Goal: Task Accomplishment & Management: Complete application form

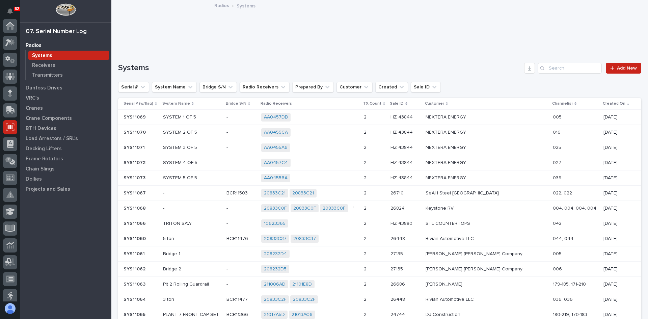
scroll to position [101, 0]
click at [53, 74] on p "Transmitters" at bounding box center [47, 75] width 31 height 6
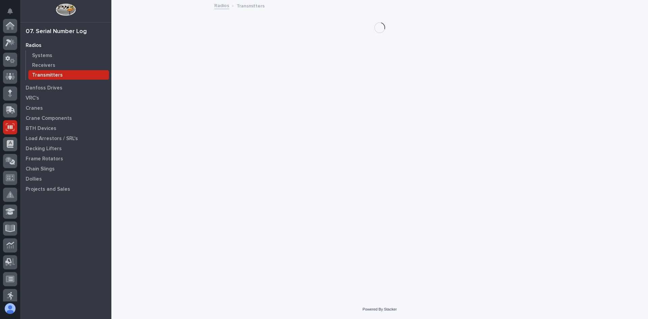
scroll to position [101, 0]
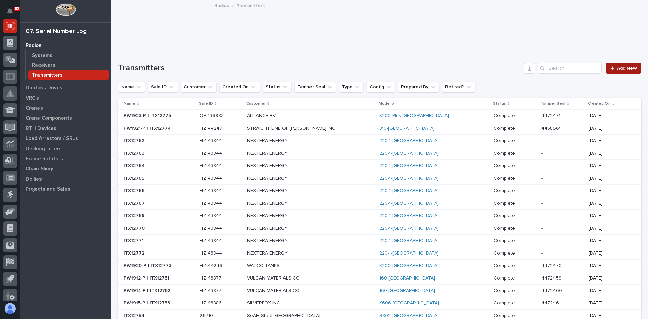
click at [622, 67] on span "Add New" at bounding box center [627, 68] width 20 height 5
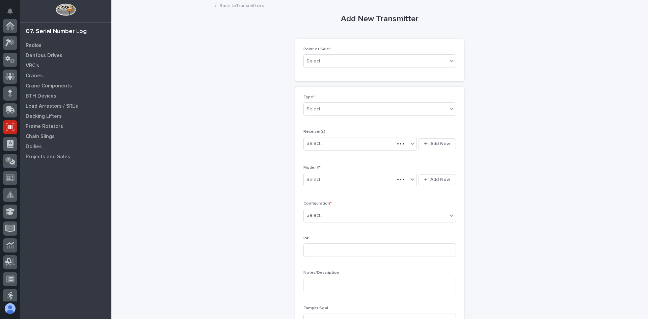
scroll to position [101, 0]
click at [320, 60] on div "Select..." at bounding box center [375, 61] width 143 height 11
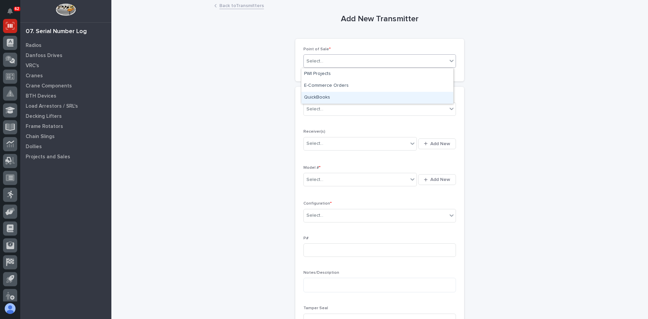
click at [319, 97] on div "QuickBooks" at bounding box center [377, 98] width 152 height 12
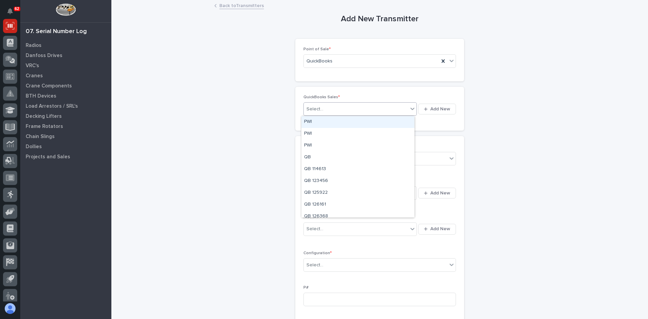
click at [319, 109] on div "Select..." at bounding box center [314, 109] width 17 height 7
type input "******"
click at [324, 121] on div "QB 136983" at bounding box center [357, 122] width 113 height 12
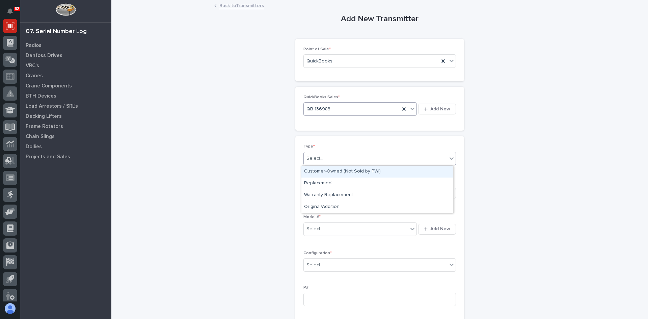
click at [324, 157] on input "text" at bounding box center [324, 158] width 1 height 6
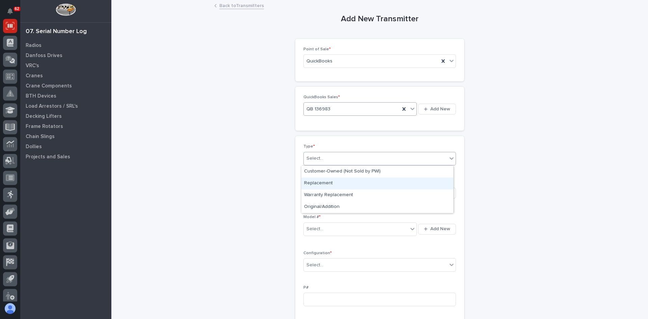
click at [319, 184] on div "Replacement" at bounding box center [377, 183] width 152 height 12
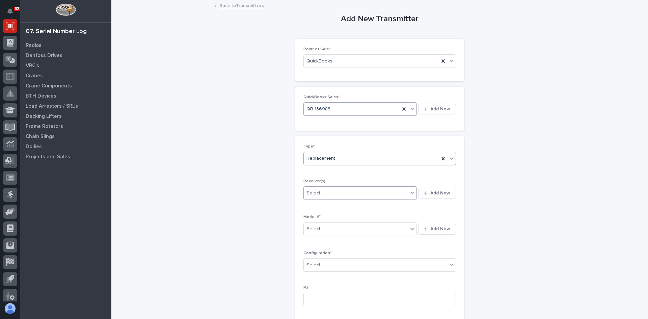
click at [324, 192] on div "Select..." at bounding box center [356, 193] width 104 height 11
type input "********"
click at [441, 191] on span "Add New" at bounding box center [440, 193] width 20 height 6
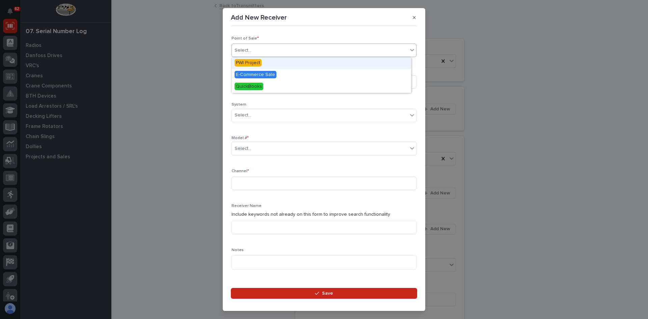
click at [264, 47] on div "Select..." at bounding box center [320, 50] width 176 height 11
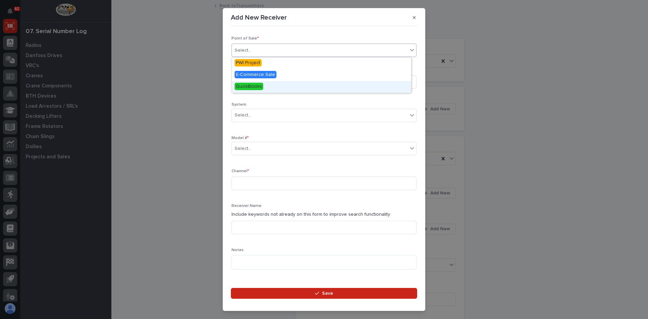
click at [249, 87] on span "QuickBooks" at bounding box center [248, 86] width 29 height 7
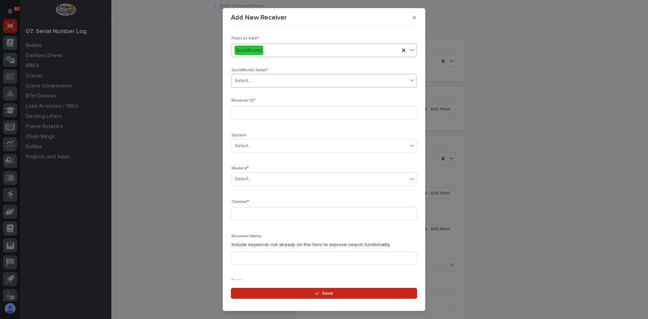
click at [250, 80] on div "Select..." at bounding box center [242, 80] width 17 height 7
type input "******"
click at [251, 94] on div "QB 136983" at bounding box center [321, 94] width 179 height 12
click at [239, 116] on input at bounding box center [323, 112] width 185 height 13
type input "90101004"
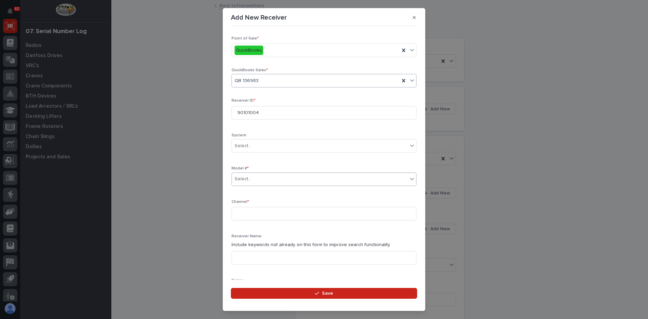
click at [253, 180] on div "Select..." at bounding box center [320, 178] width 176 height 11
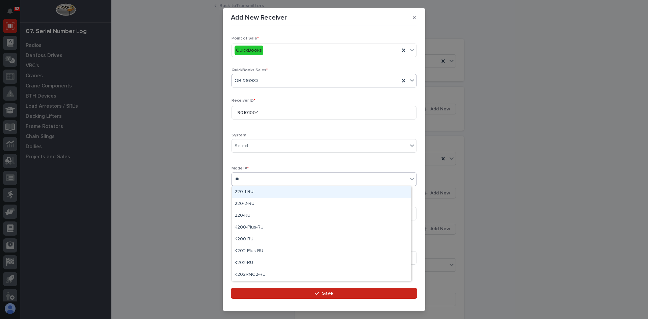
type input "***"
click at [254, 191] on div "K200-Plus-RU" at bounding box center [321, 192] width 179 height 12
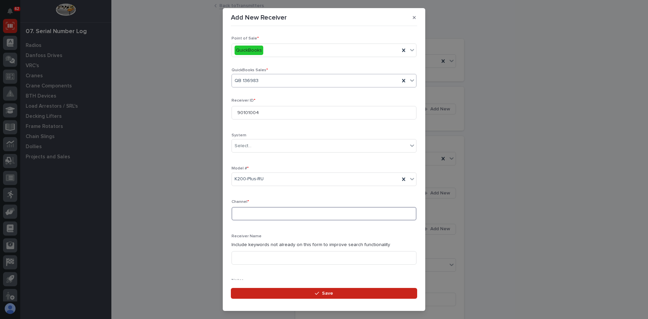
click at [245, 212] on input at bounding box center [323, 213] width 185 height 13
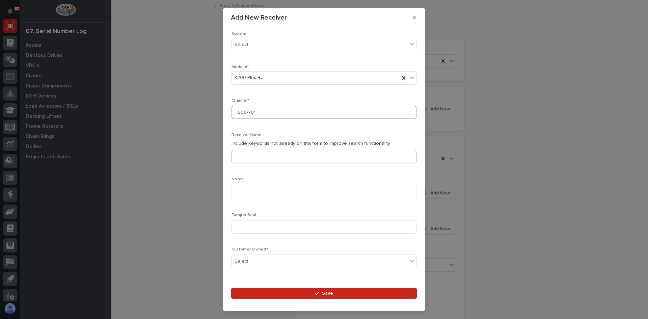
type input "606-701"
click at [245, 157] on input at bounding box center [323, 156] width 185 height 13
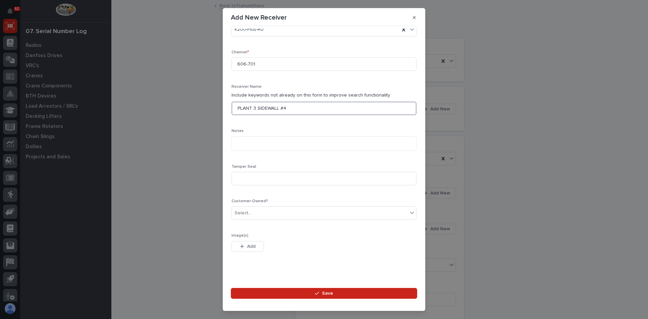
scroll to position [154, 0]
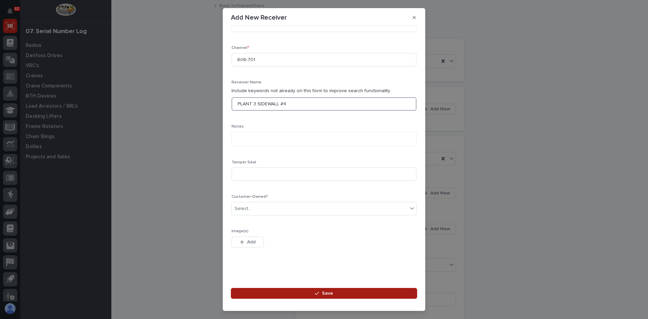
type input "PLANT 3 SIDEWALL #4"
click at [323, 289] on button "Save" at bounding box center [324, 293] width 186 height 11
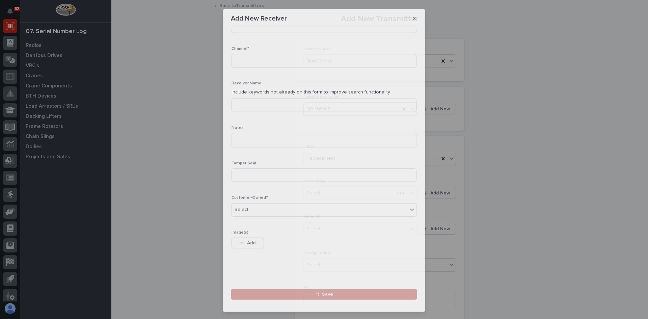
scroll to position [128, 0]
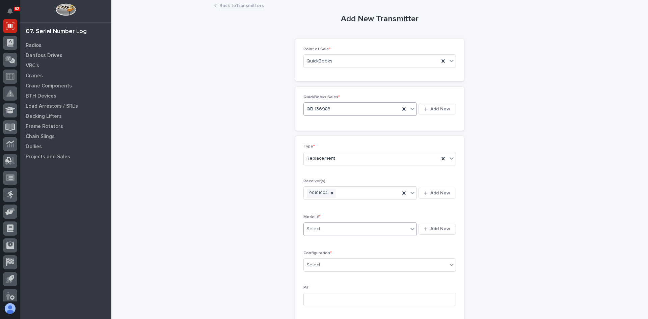
click at [336, 230] on div "Select..." at bounding box center [356, 228] width 104 height 11
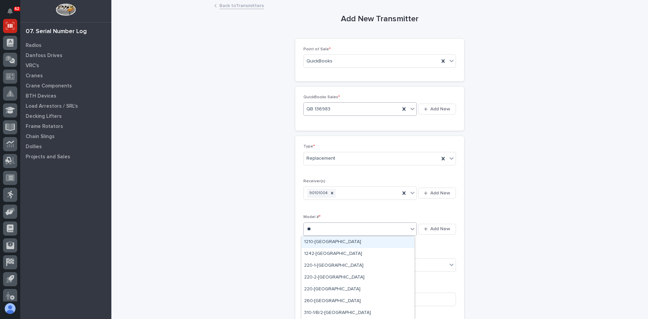
type input "***"
click at [334, 242] on div "K200-Plus-[GEOGRAPHIC_DATA]" at bounding box center [357, 242] width 113 height 12
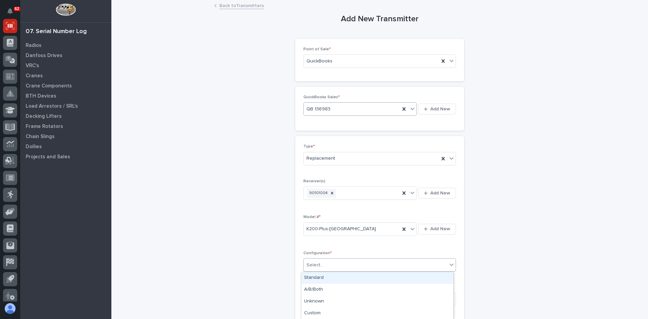
click at [325, 265] on div "Select..." at bounding box center [375, 264] width 143 height 11
click at [323, 277] on div "Standard" at bounding box center [377, 278] width 152 height 12
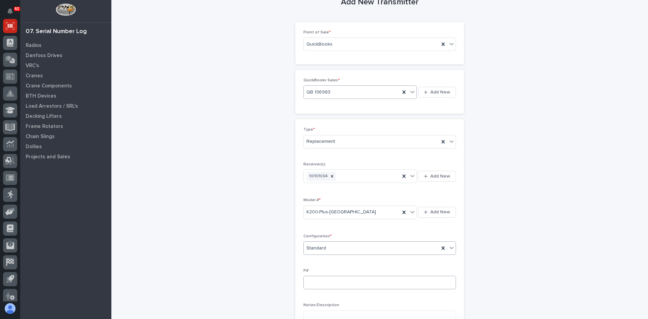
scroll to position [34, 0]
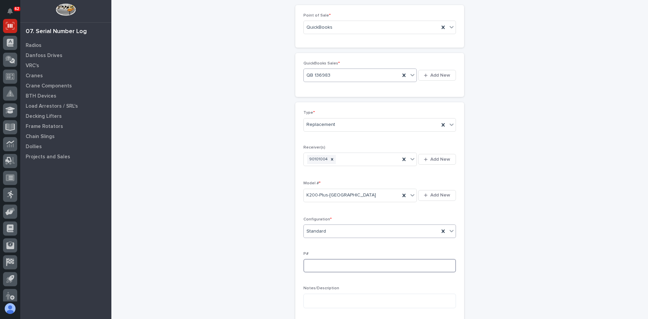
click at [310, 265] on input at bounding box center [379, 265] width 152 height 13
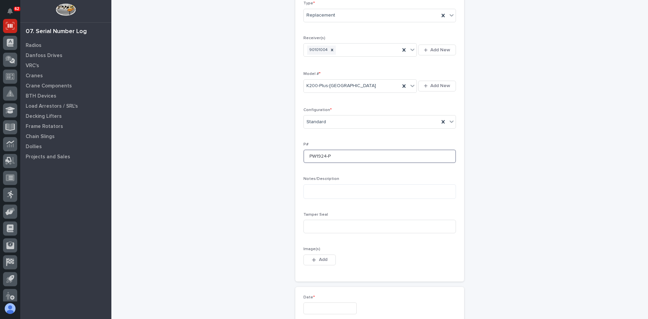
scroll to position [169, 0]
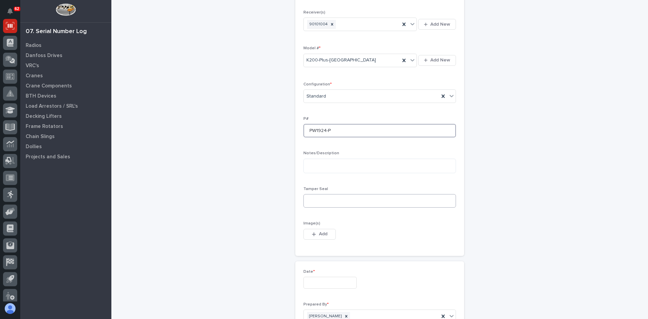
type input "PW1924-P"
click at [319, 198] on input at bounding box center [379, 200] width 152 height 13
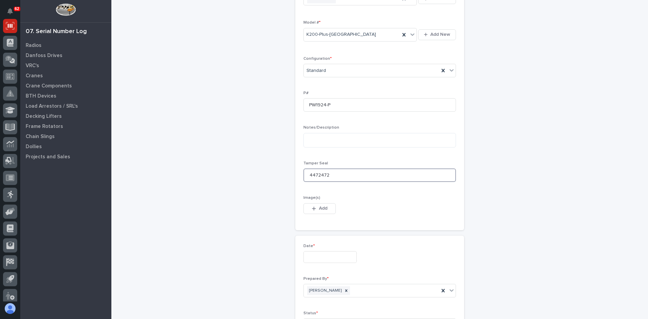
scroll to position [236, 0]
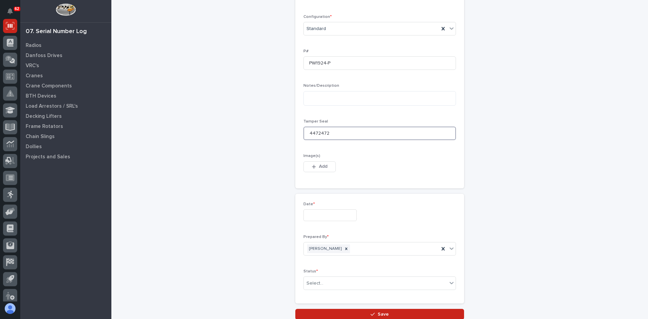
type input "4472472"
click at [310, 213] on input "text" at bounding box center [329, 215] width 53 height 12
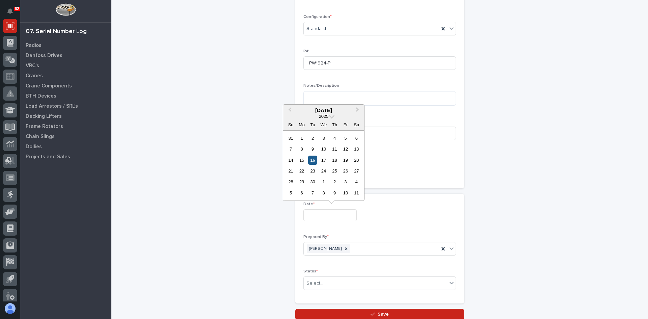
click at [312, 159] on div "16" at bounding box center [312, 159] width 9 height 9
type input "**********"
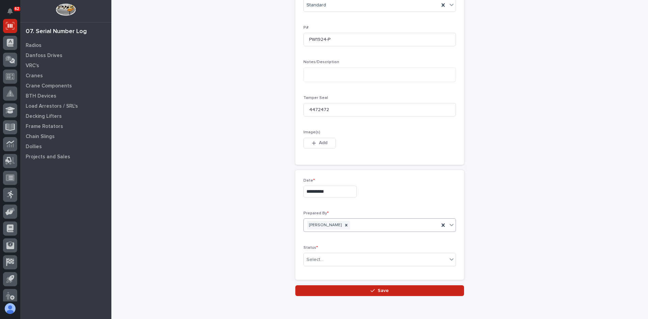
scroll to position [290, 0]
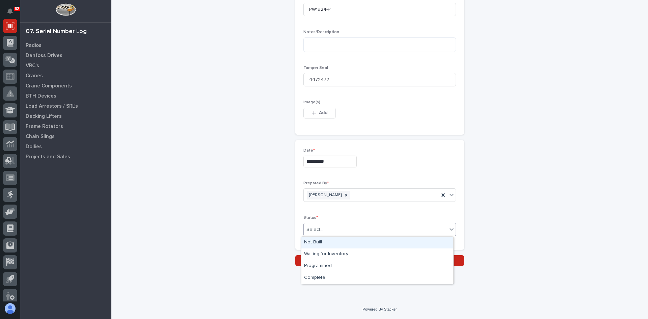
click at [325, 228] on div "Select..." at bounding box center [375, 229] width 143 height 11
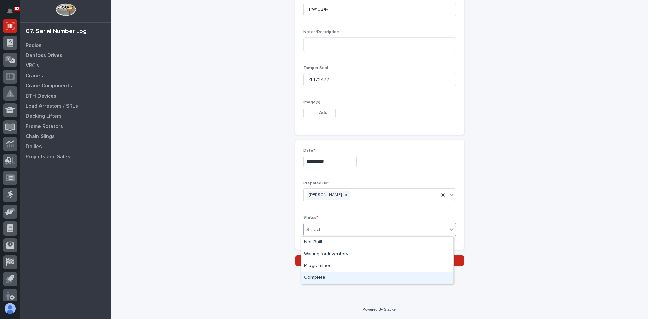
click at [320, 276] on div "Complete" at bounding box center [377, 278] width 152 height 12
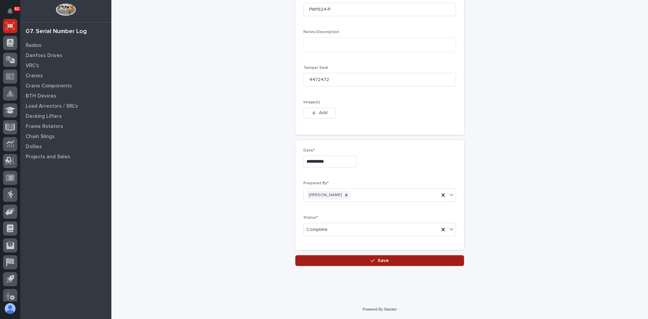
click at [382, 261] on span "Save" at bounding box center [382, 260] width 11 height 6
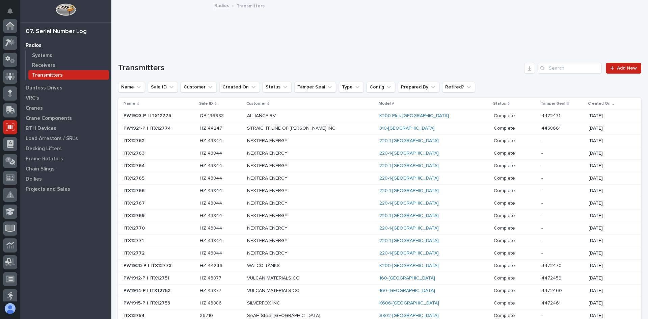
scroll to position [101, 0]
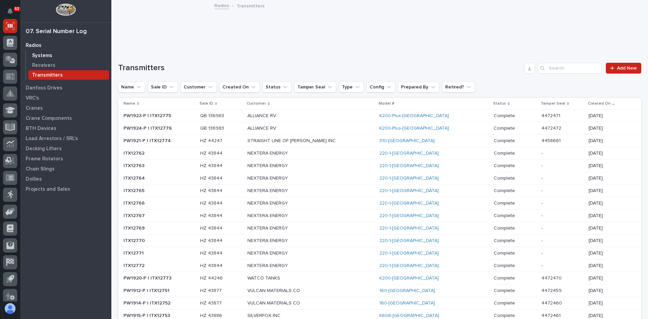
click at [38, 54] on p "Systems" at bounding box center [42, 56] width 20 height 6
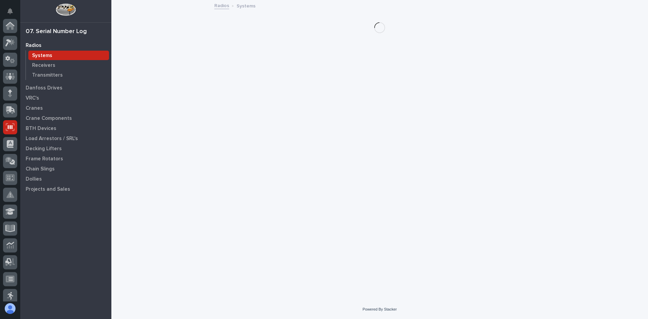
scroll to position [101, 0]
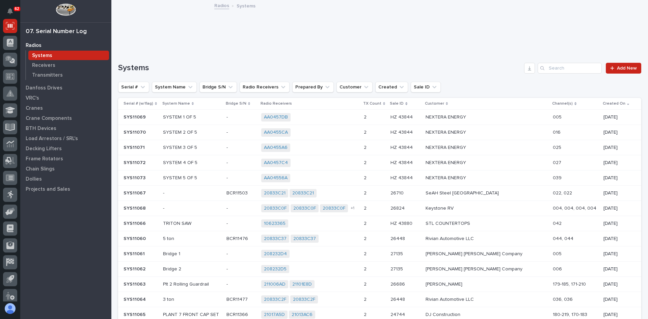
click at [556, 74] on div "Systems Add New Serial # System Name Bridge S/N Radio Receivers Prepared By Cus…" at bounding box center [379, 249] width 523 height 372
click at [559, 67] on input "Search" at bounding box center [569, 68] width 64 height 11
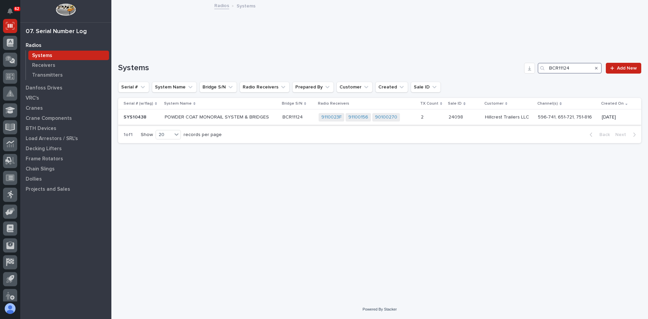
type input "BCR11124"
click at [278, 116] on td "POWDER COAT MONORAIL SYSTEM & BRIDGES" at bounding box center [221, 117] width 118 height 15
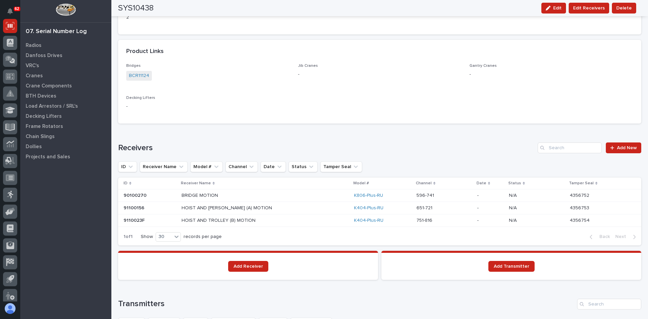
scroll to position [371, 0]
